Goal: Understand process/instructions: Learn how to perform a task or action

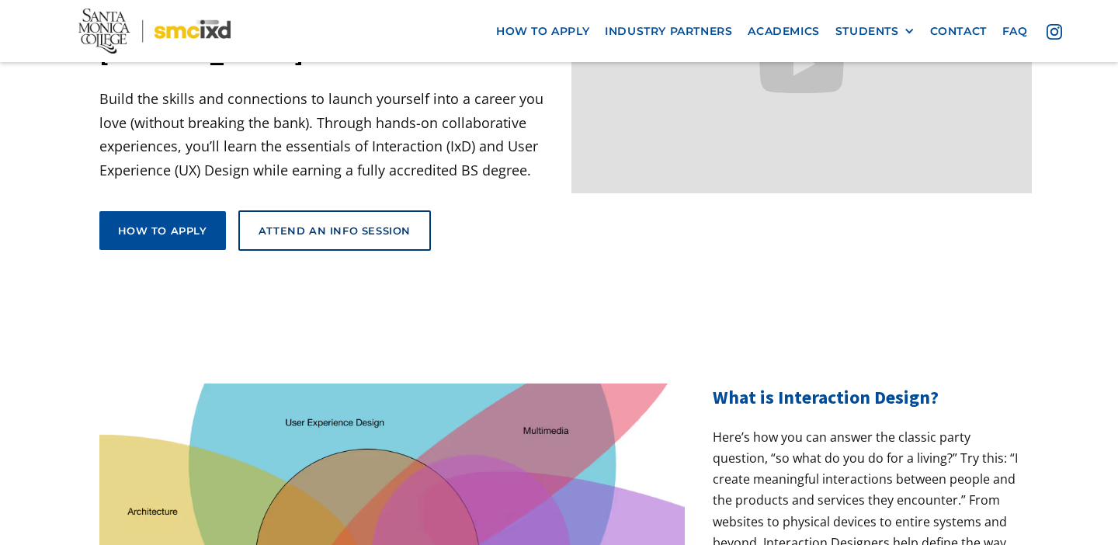
scroll to position [249, 0]
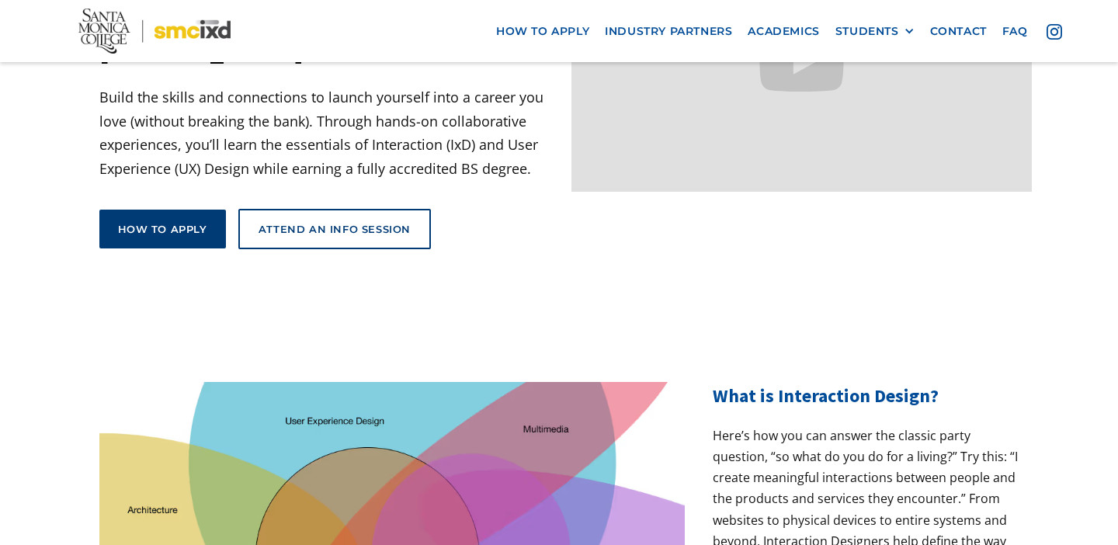
click at [183, 222] on div "How to apply" at bounding box center [162, 229] width 89 height 14
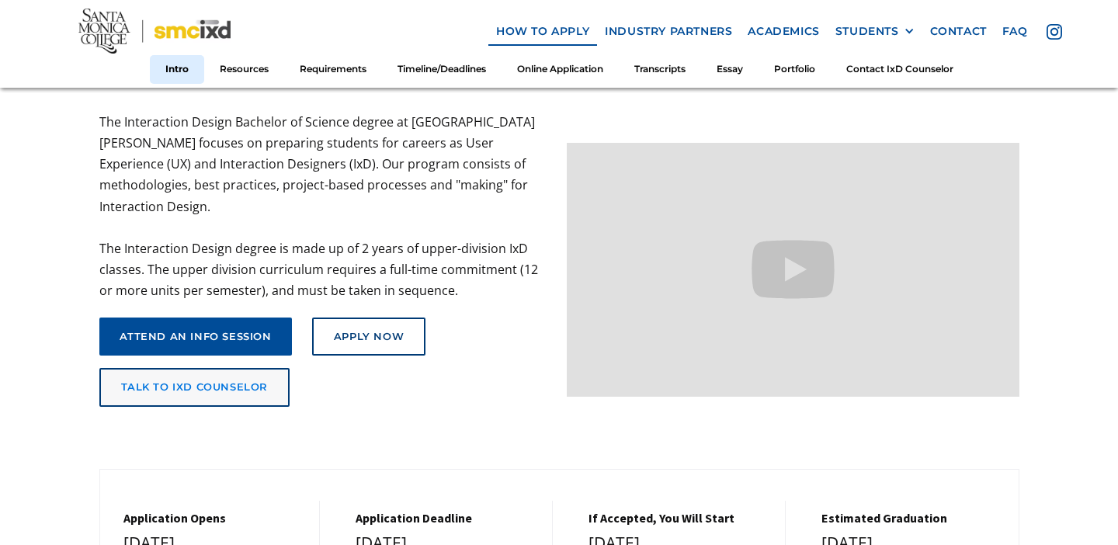
scroll to position [175, 0]
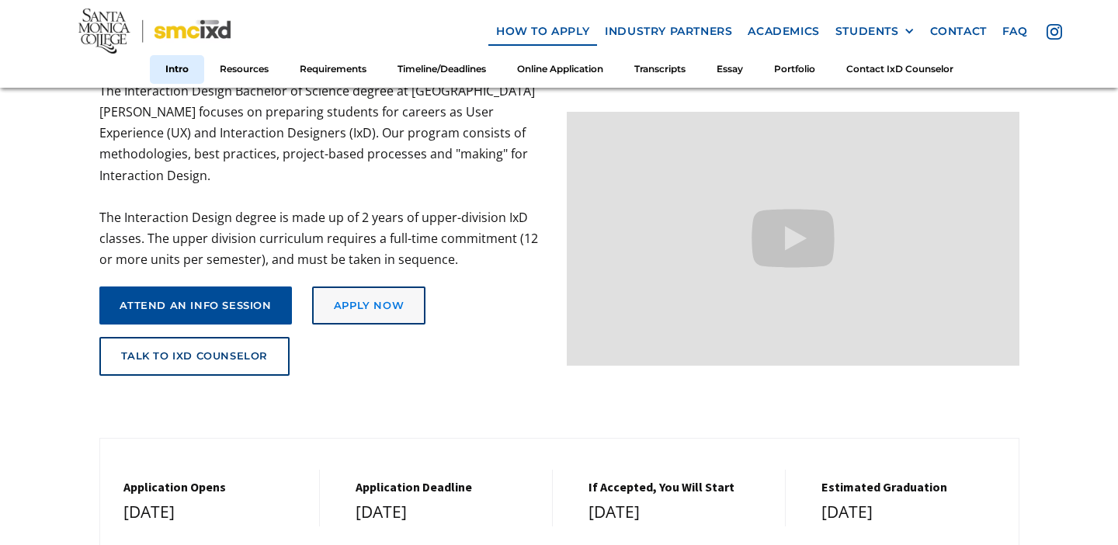
click at [335, 287] on link "Apply Now" at bounding box center [368, 306] width 113 height 39
click at [795, 61] on link "Portfolio" at bounding box center [795, 69] width 72 height 29
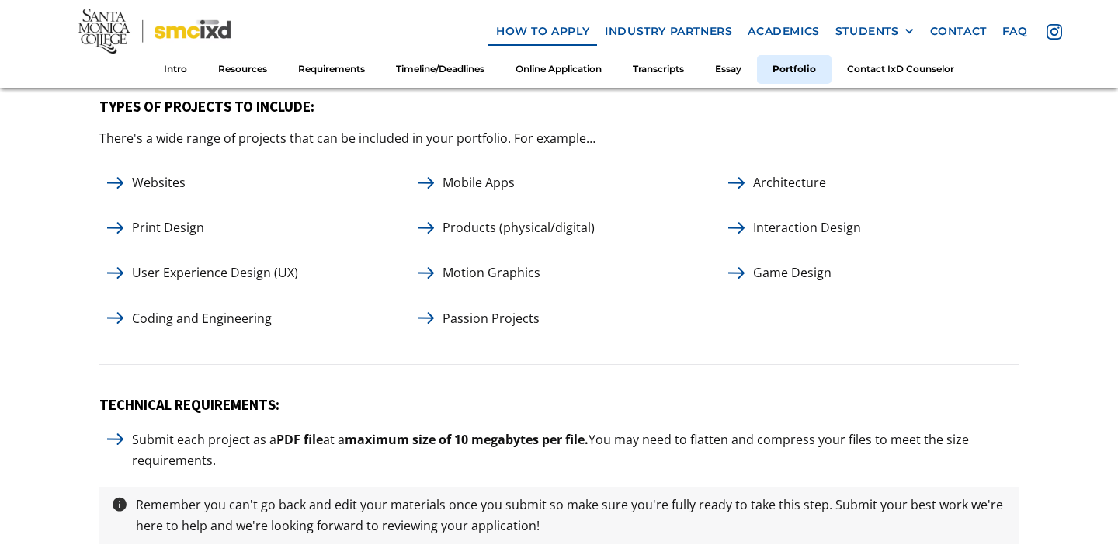
scroll to position [7278, 0]
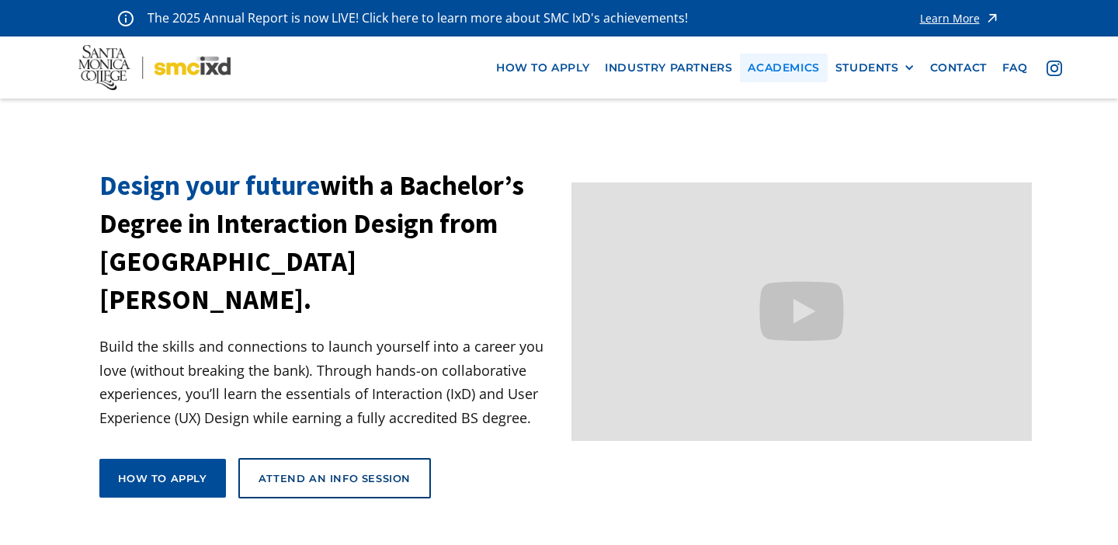
click at [760, 64] on link "Academics" at bounding box center [783, 68] width 87 height 29
